Goal: Task Accomplishment & Management: Use online tool/utility

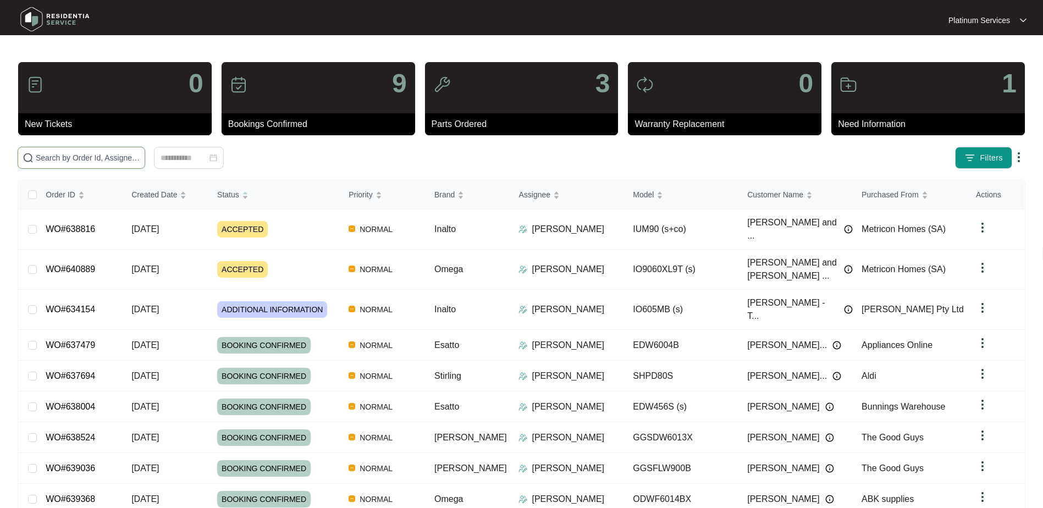
click at [80, 161] on input "text" at bounding box center [88, 158] width 104 height 12
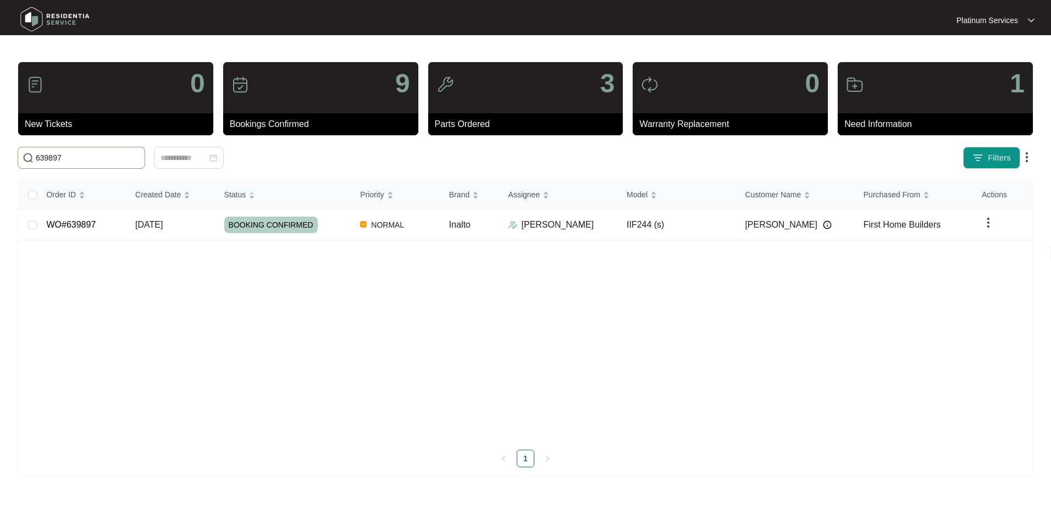
type input "639897"
click at [330, 223] on div "BOOKING CONFIRMED" at bounding box center [288, 225] width 128 height 16
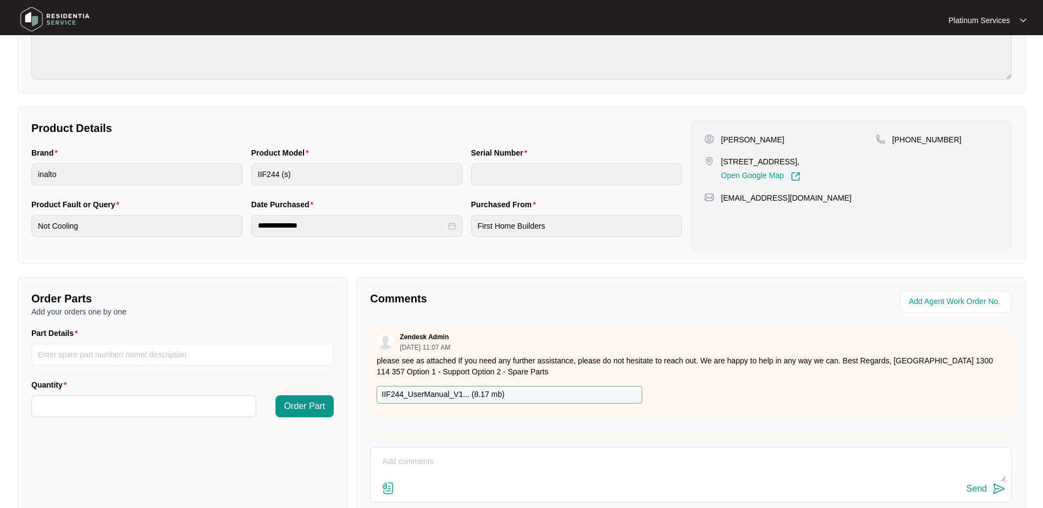
scroll to position [165, 0]
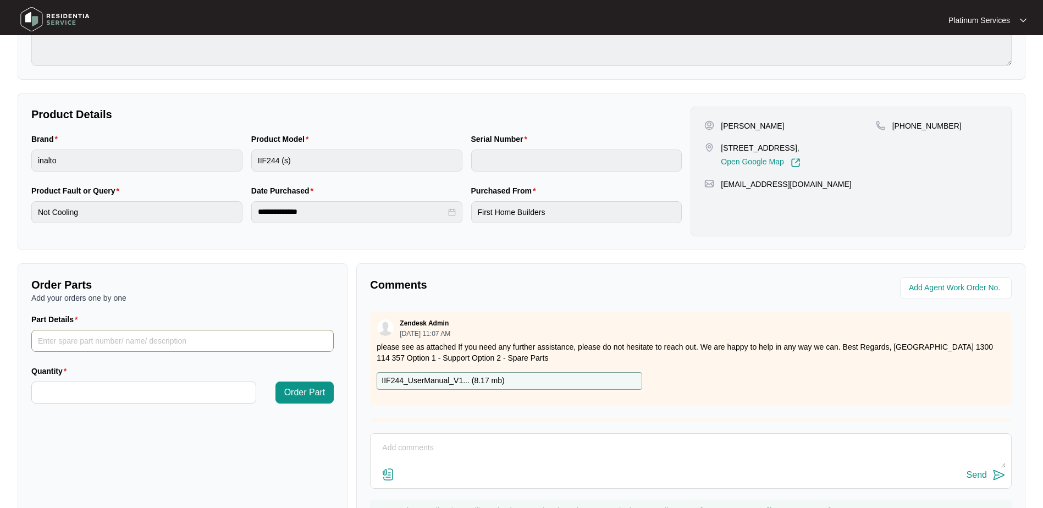
click at [104, 344] on input "Part Details" at bounding box center [182, 341] width 302 height 22
click at [120, 340] on input "Part Details" at bounding box center [182, 341] width 302 height 22
paste input "SP14908"
type input "SP14908"
click at [110, 385] on input "Quantity" at bounding box center [144, 392] width 224 height 21
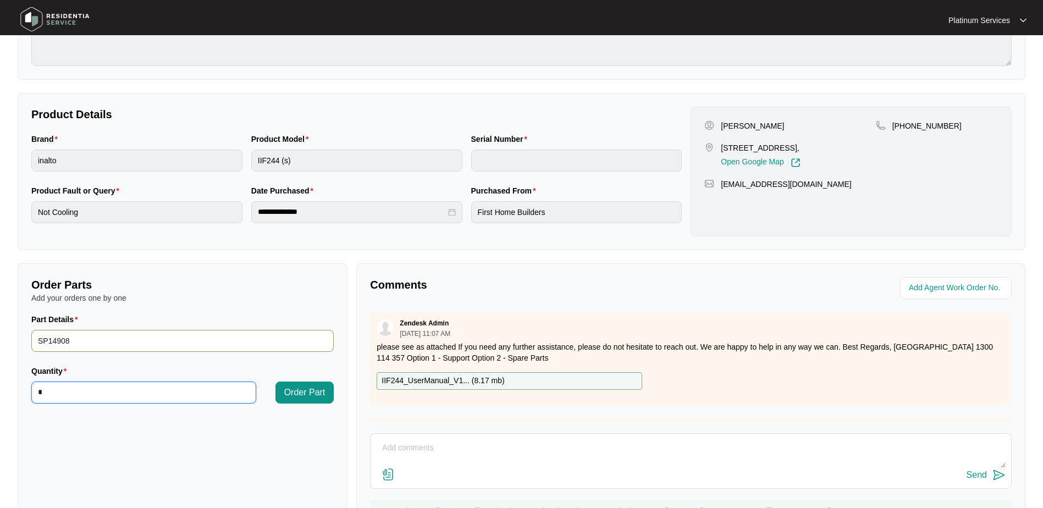
type input "*"
click at [167, 337] on input "SP14908" at bounding box center [182, 341] width 302 height 22
type input "SP14908 electric damper"
click at [292, 389] on span "Order Part" at bounding box center [304, 392] width 41 height 13
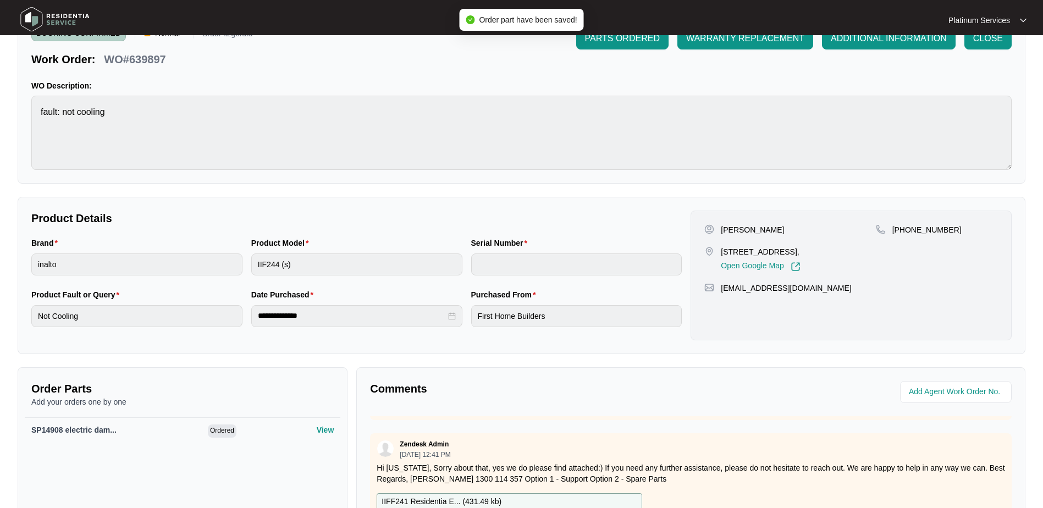
scroll to position [0, 0]
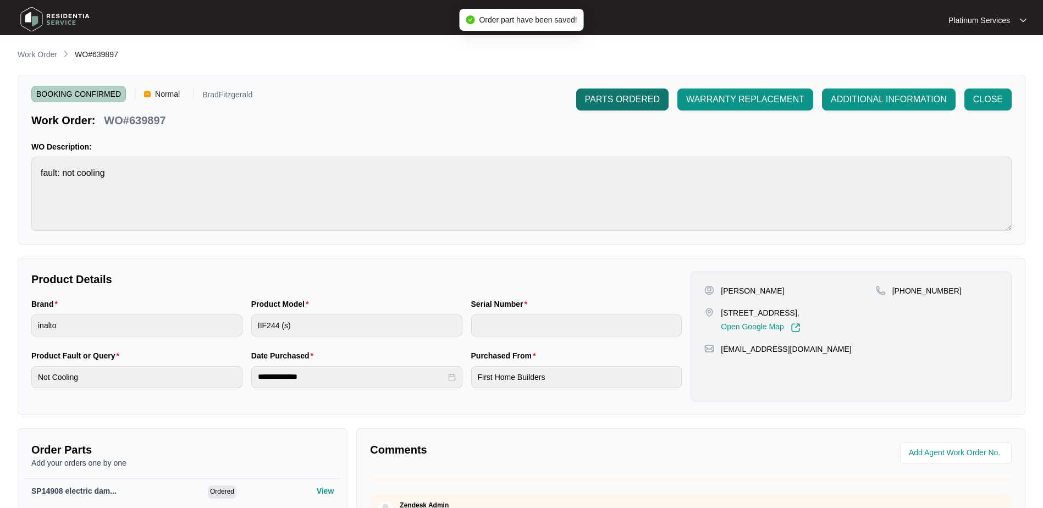
click at [619, 103] on span "PARTS ORDERED" at bounding box center [622, 99] width 75 height 13
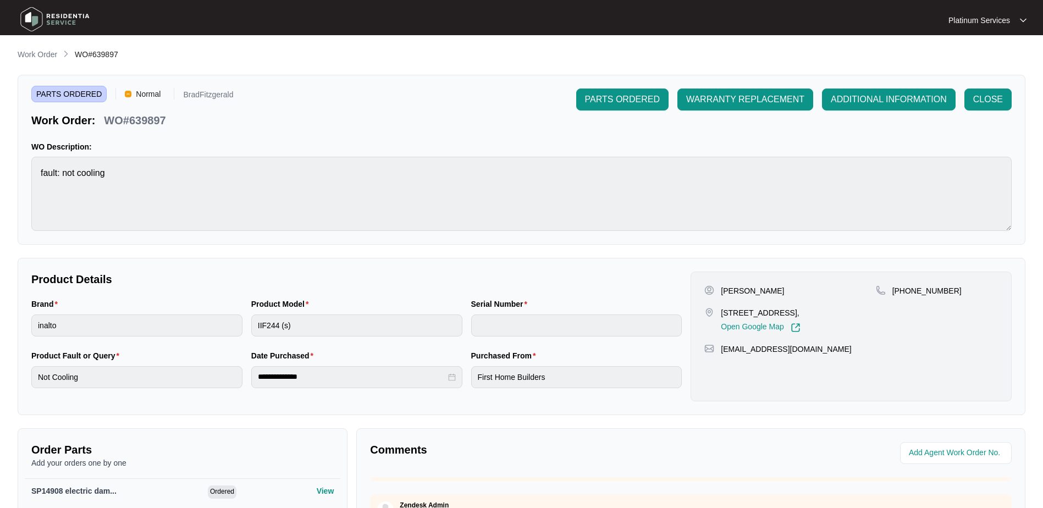
click at [60, 58] on ol "Work Order WO#639897" at bounding box center [68, 54] width 101 height 13
click at [52, 57] on p "Work Order" at bounding box center [38, 54] width 40 height 11
